Goal: Entertainment & Leisure: Consume media (video, audio)

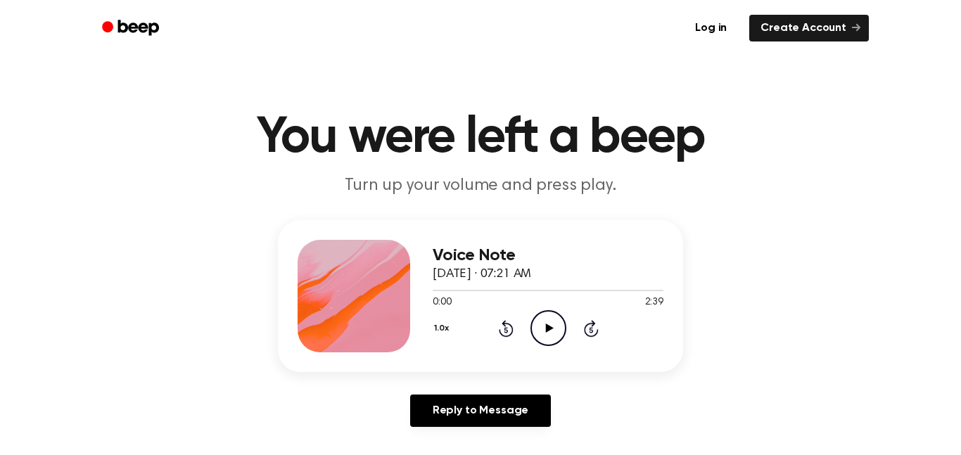
click at [547, 336] on icon "Play Audio" at bounding box center [549, 328] width 36 height 36
click at [547, 336] on icon "Pause Audio" at bounding box center [549, 328] width 36 height 36
click at [547, 336] on icon "Play Audio" at bounding box center [549, 328] width 36 height 36
click at [547, 336] on icon "Pause Audio" at bounding box center [549, 328] width 36 height 36
click at [547, 336] on icon "Play Audio" at bounding box center [549, 328] width 36 height 36
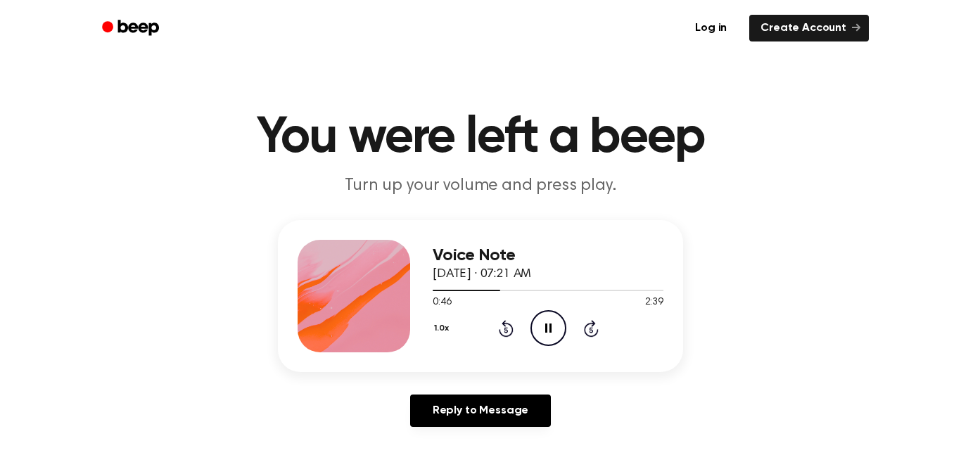
click at [547, 336] on icon "Pause Audio" at bounding box center [549, 328] width 36 height 36
click at [547, 336] on icon "Play Audio" at bounding box center [549, 328] width 36 height 36
click at [547, 336] on icon "Pause Audio" at bounding box center [549, 328] width 36 height 36
click at [547, 336] on icon "Play Audio" at bounding box center [549, 328] width 36 height 36
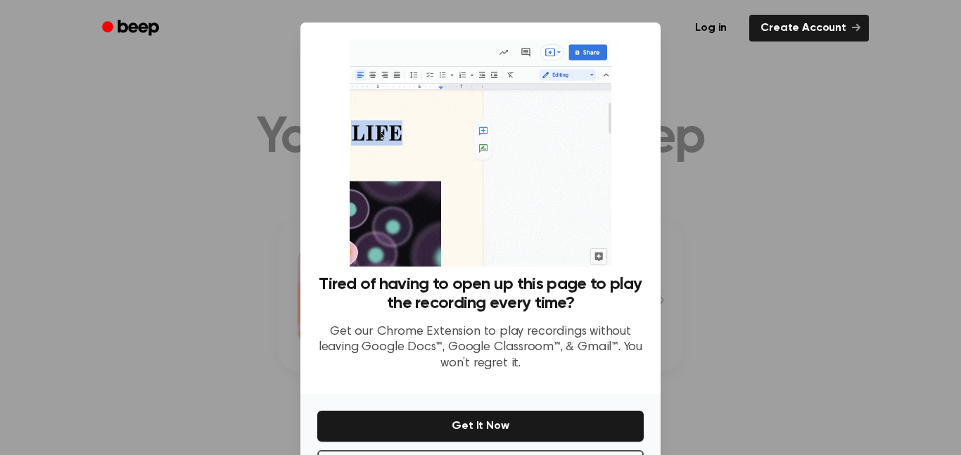
click at [731, 285] on div at bounding box center [480, 227] width 961 height 455
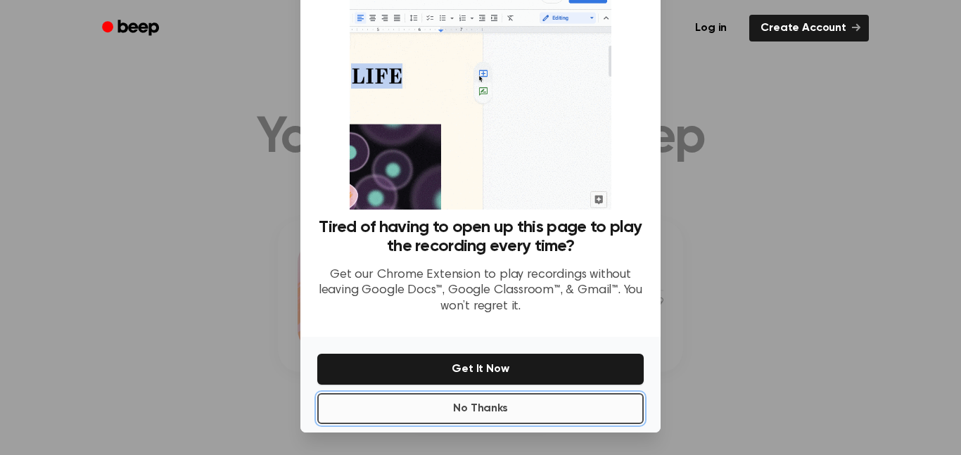
click at [597, 417] on button "No Thanks" at bounding box center [480, 408] width 326 height 31
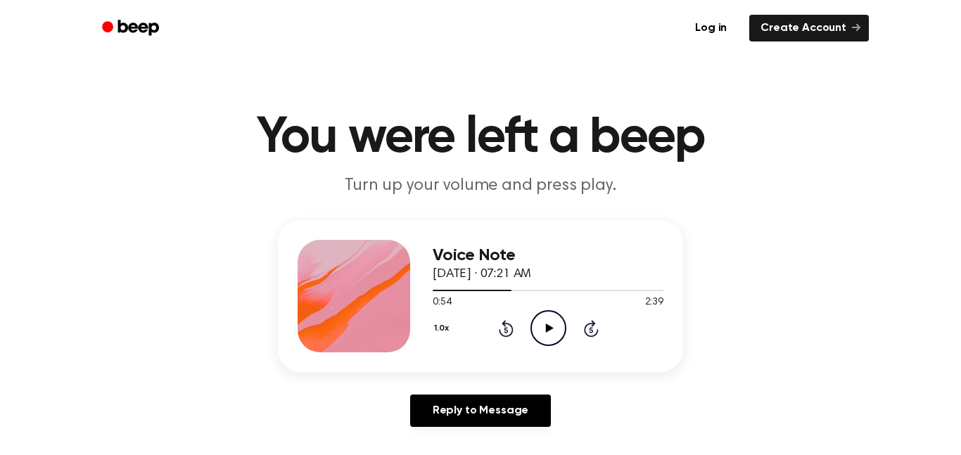
click at [545, 336] on icon "Play Audio" at bounding box center [549, 328] width 36 height 36
click at [545, 336] on icon "Pause Audio" at bounding box center [549, 328] width 36 height 36
click at [545, 336] on icon "Play Audio" at bounding box center [549, 328] width 36 height 36
click at [545, 336] on icon "Pause Audio" at bounding box center [549, 328] width 36 height 36
click at [545, 336] on icon "Play Audio" at bounding box center [549, 328] width 36 height 36
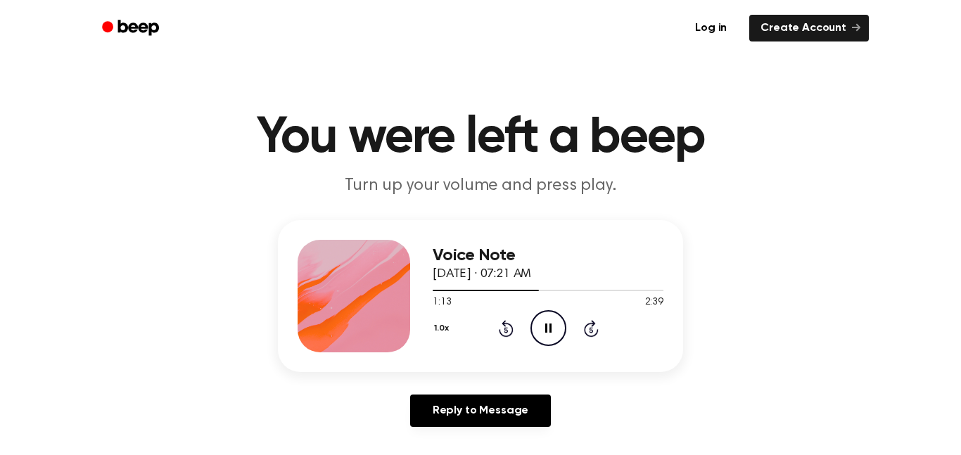
click at [545, 336] on icon "Pause Audio" at bounding box center [549, 328] width 36 height 36
click at [545, 336] on icon "Play Audio" at bounding box center [549, 328] width 36 height 36
click at [545, 336] on icon "Pause Audio" at bounding box center [549, 328] width 36 height 36
click at [545, 336] on icon "Play Audio" at bounding box center [549, 328] width 36 height 36
click at [545, 336] on icon "Pause Audio" at bounding box center [549, 328] width 36 height 36
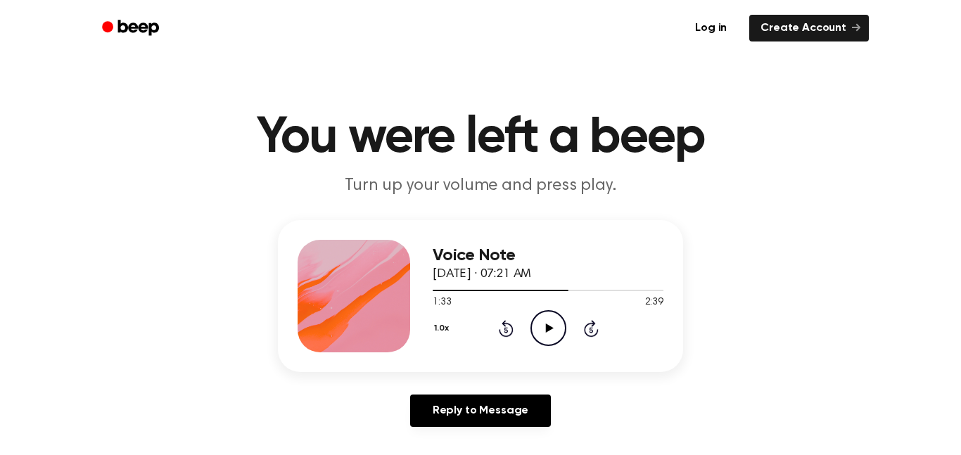
click at [545, 336] on icon "Play Audio" at bounding box center [549, 328] width 36 height 36
click at [545, 336] on icon "Pause Audio" at bounding box center [549, 328] width 36 height 36
click at [545, 336] on icon "Play Audio" at bounding box center [549, 328] width 36 height 36
click at [545, 336] on icon "Pause Audio" at bounding box center [549, 328] width 36 height 36
click at [545, 336] on icon "Play Audio" at bounding box center [549, 328] width 36 height 36
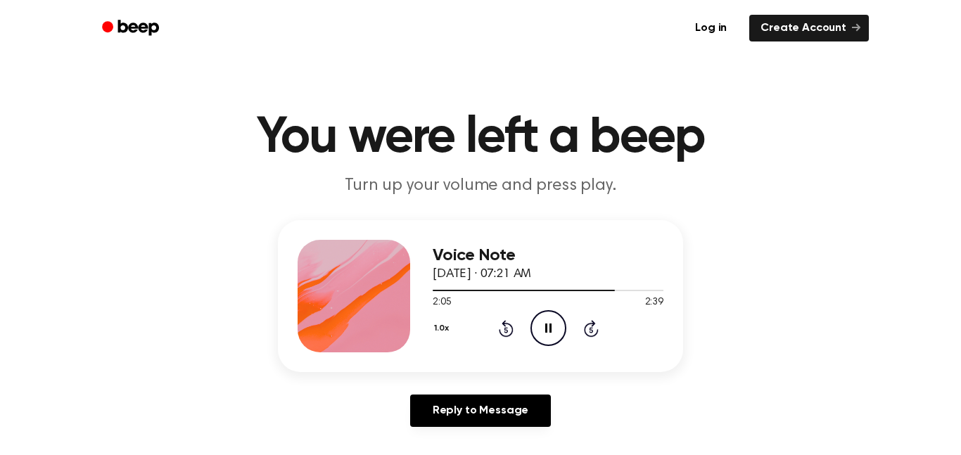
click at [545, 336] on icon "Pause Audio" at bounding box center [549, 328] width 36 height 36
